Goal: Transaction & Acquisition: Subscribe to service/newsletter

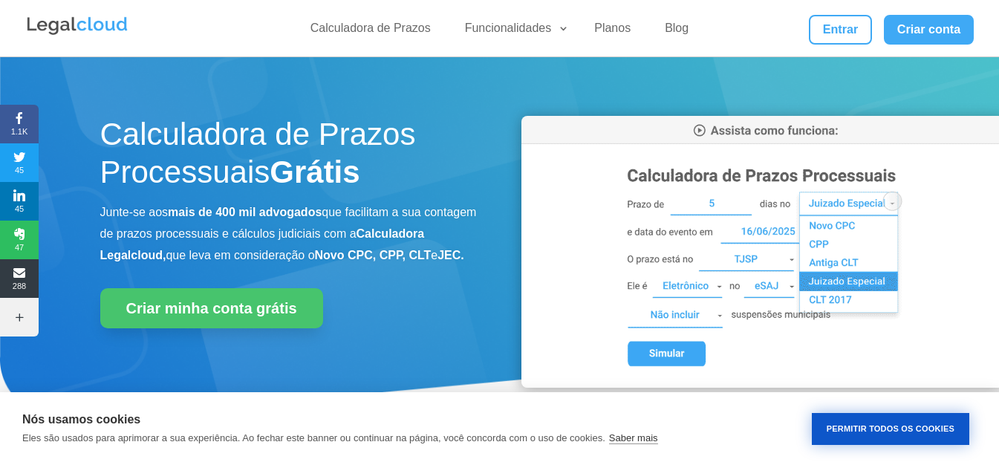
click at [854, 432] on button "Permitir Todos os Cookies" at bounding box center [890, 429] width 157 height 32
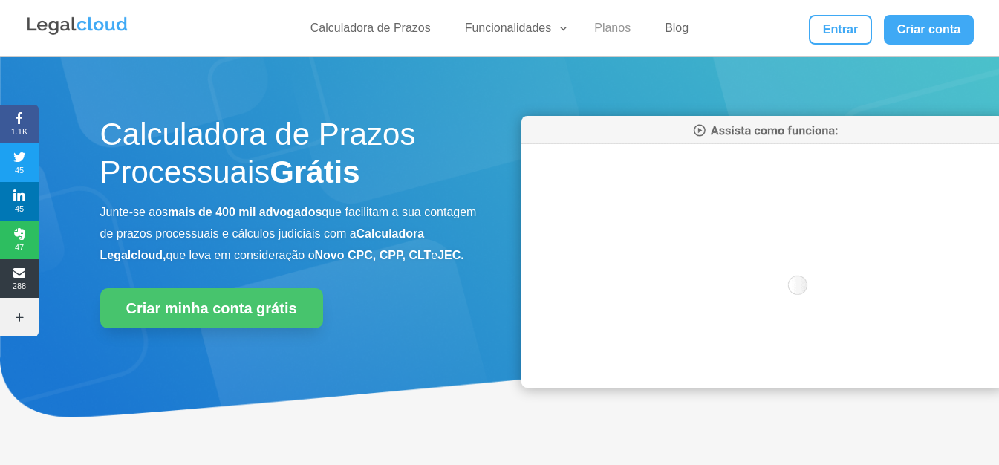
click at [611, 30] on link "Planos" at bounding box center [612, 32] width 54 height 22
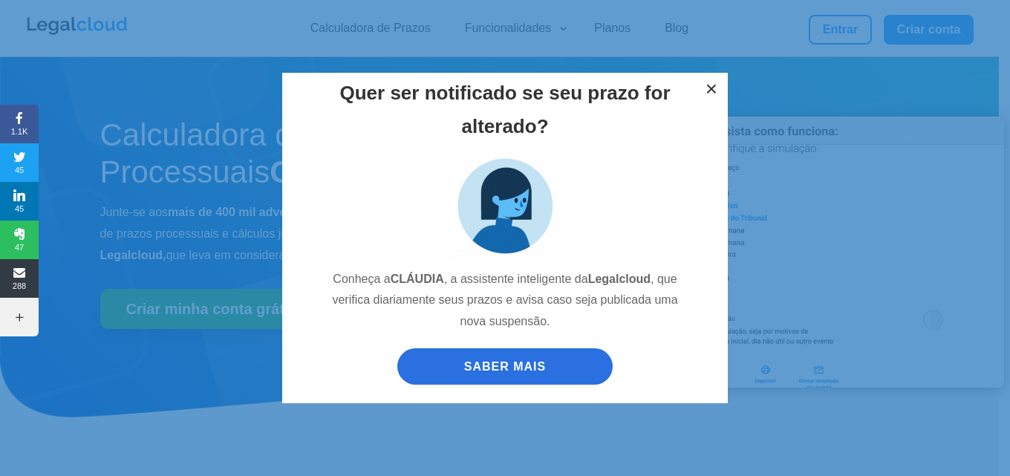
click at [712, 85] on button "×" at bounding box center [711, 89] width 33 height 33
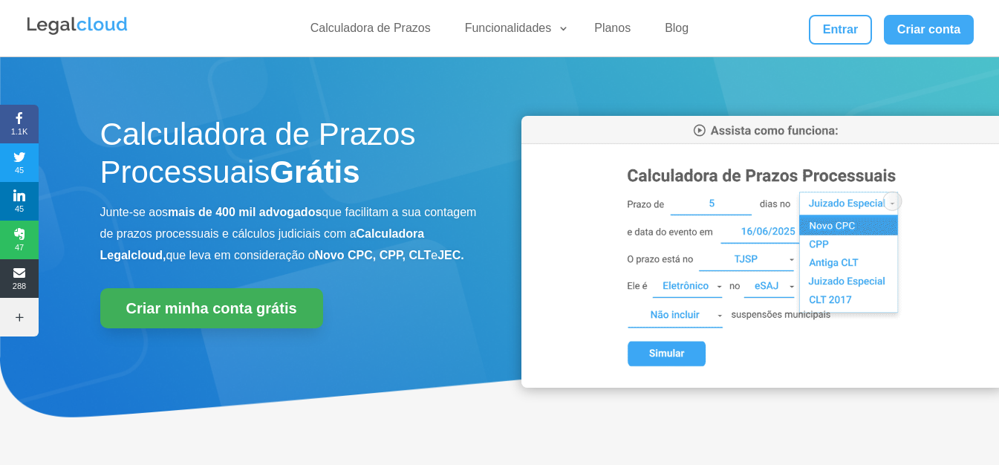
click at [187, 322] on link "Criar minha conta grátis" at bounding box center [211, 308] width 223 height 40
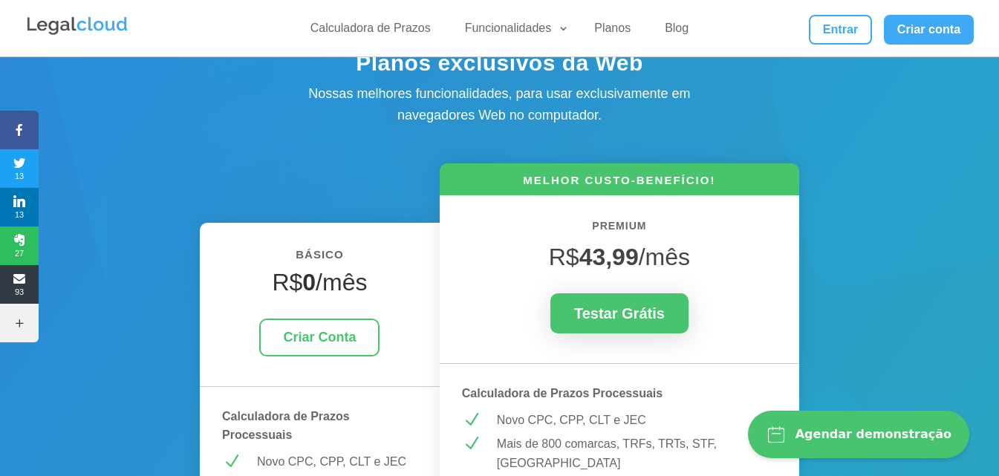
scroll to position [74, 0]
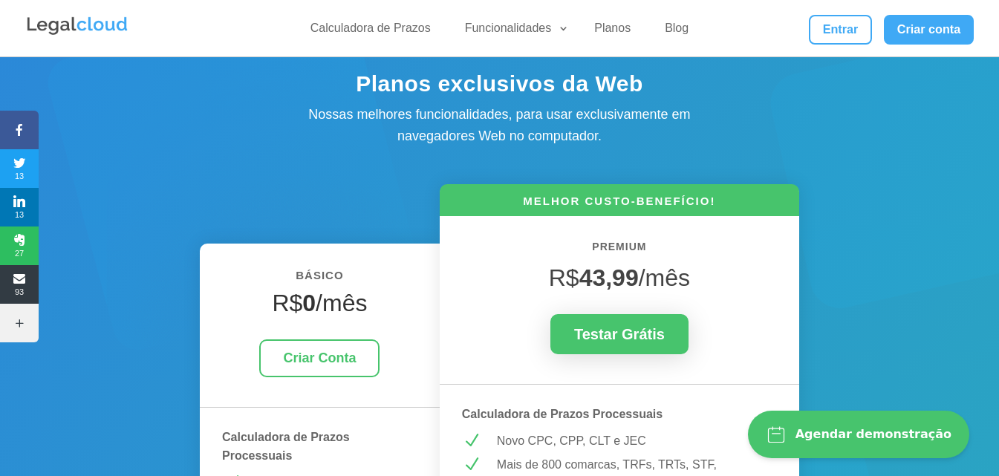
click at [353, 261] on div "BÁSICO R$ 0 /mês Criar Conta Calculadora de Prazos Processuais N Novo CPC, CPP,…" at bounding box center [320, 413] width 240 height 339
click at [401, 258] on div "BÁSICO R$ 0 /mês Criar Conta Calculadora de Prazos Processuais N Novo CPC, CPP,…" at bounding box center [320, 413] width 240 height 339
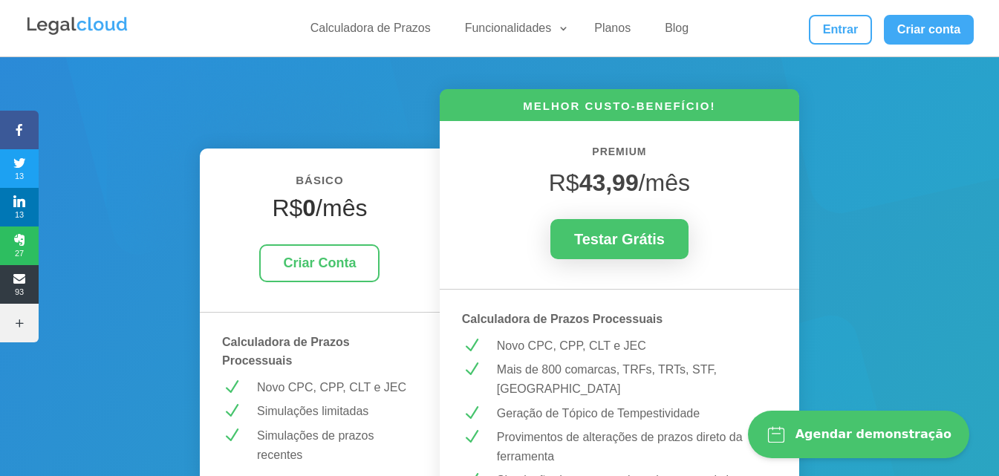
scroll to position [297, 0]
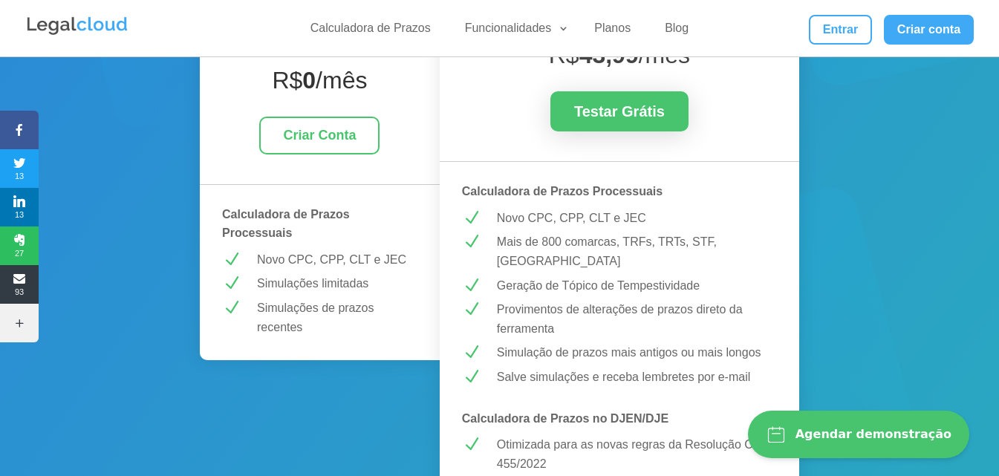
click at [275, 244] on div "BÁSICO R$ 0 /mês Criar Conta Calculadora de Prazos Processuais N Novo CPC, CPP,…" at bounding box center [320, 190] width 240 height 339
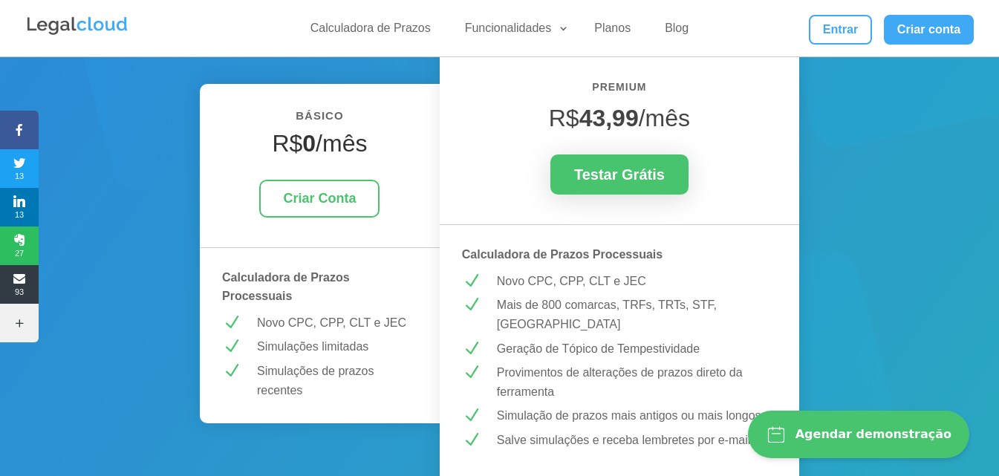
scroll to position [149, 0]
